Goal: Task Accomplishment & Management: Manage account settings

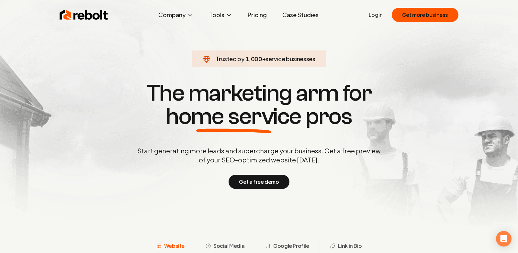
click at [378, 16] on link "Login" at bounding box center [376, 15] width 14 height 8
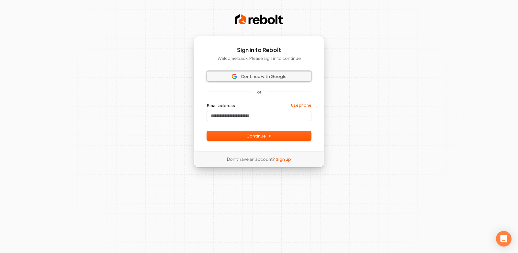
click at [253, 74] on span "Continue with Google" at bounding box center [264, 77] width 46 height 6
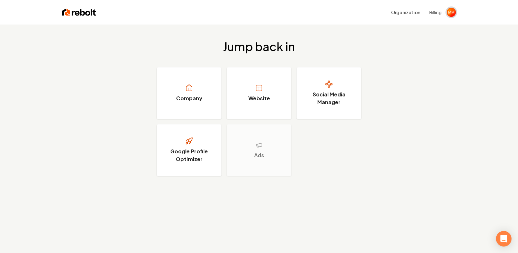
click at [449, 9] on img "Open user button" at bounding box center [451, 12] width 9 height 9
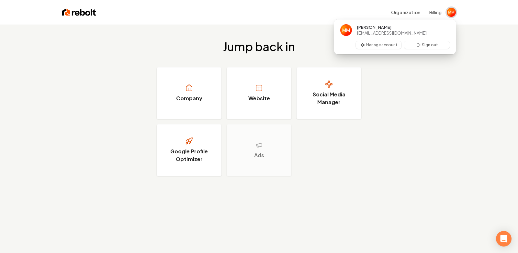
click at [449, 9] on img "Close user button" at bounding box center [451, 12] width 9 height 9
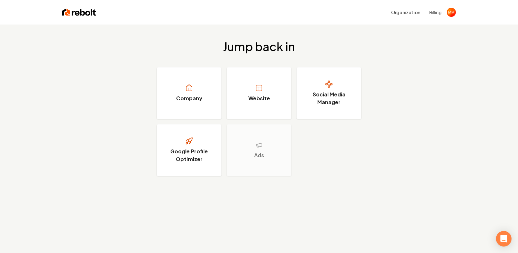
click at [265, 46] on h2 "Jump back in" at bounding box center [259, 46] width 72 height 13
click at [454, 13] on img "Open user button" at bounding box center [451, 12] width 9 height 9
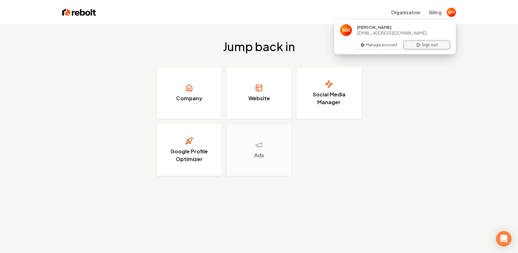
click at [421, 41] on button "Sign out" at bounding box center [427, 45] width 46 height 8
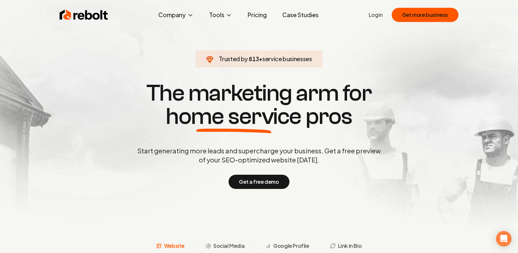
click at [377, 14] on link "Login" at bounding box center [376, 15] width 14 height 8
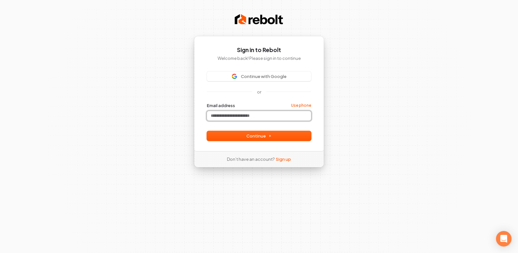
click at [249, 113] on input "Email address" at bounding box center [259, 116] width 104 height 10
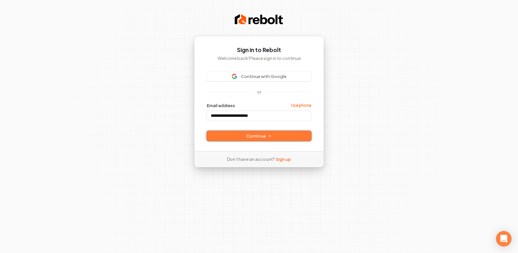
click at [229, 137] on button "Continue" at bounding box center [259, 136] width 104 height 10
type input "**********"
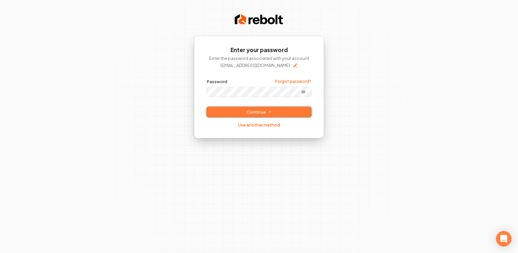
click at [247, 111] on span "Continue" at bounding box center [259, 112] width 25 height 6
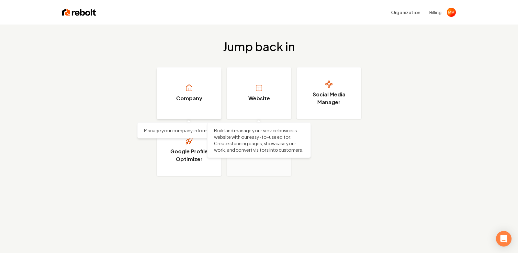
click at [192, 95] on h3 "Company" at bounding box center [189, 99] width 26 height 8
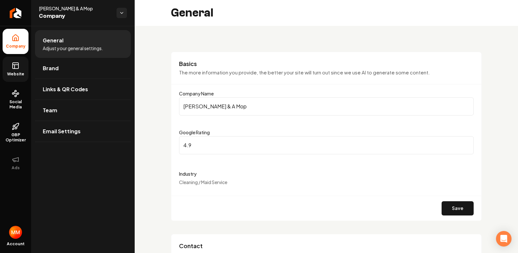
click at [13, 72] on span "Website" at bounding box center [16, 74] width 22 height 5
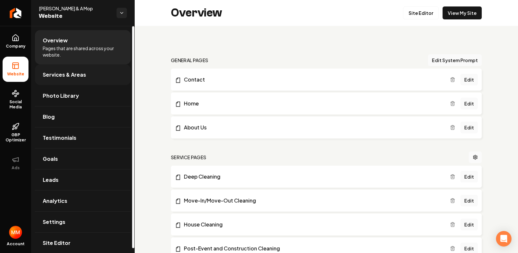
click at [67, 76] on span "Services & Areas" at bounding box center [64, 75] width 43 height 8
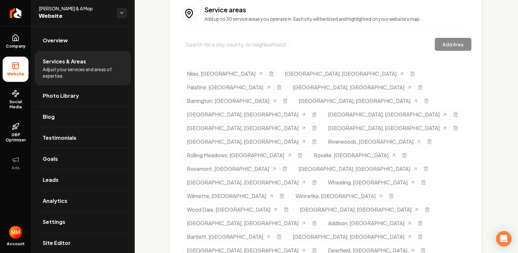
scroll to position [307, 0]
